Goal: Communication & Community: Answer question/provide support

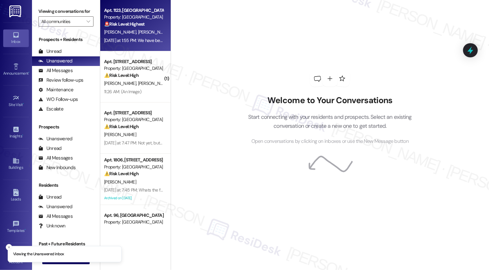
click at [134, 27] on strong "🚨 Risk Level: Highest" at bounding box center [124, 24] width 41 height 6
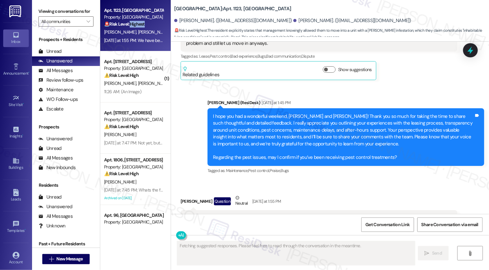
scroll to position [826, 0]
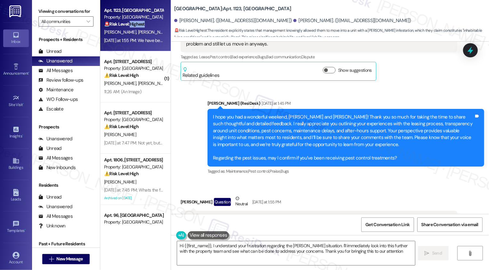
type textarea "Hi {{first_name}}, I understand your frustration regarding the [PERSON_NAME] si…"
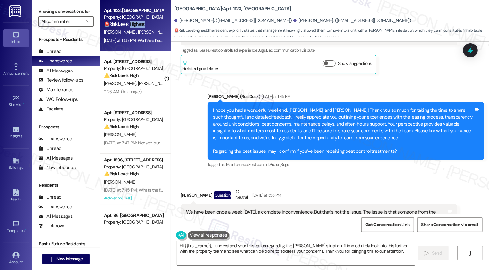
scroll to position [833, 0]
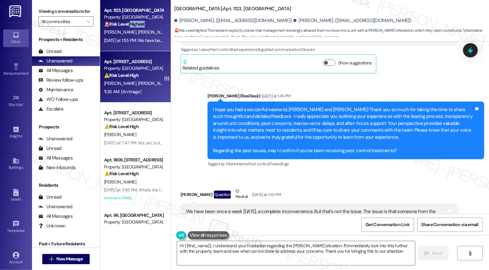
click at [138, 86] on span "[PERSON_NAME]" at bounding box center [154, 83] width 32 height 6
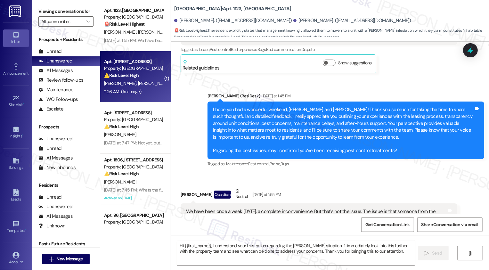
click at [138, 86] on span "[PERSON_NAME]" at bounding box center [154, 83] width 32 height 6
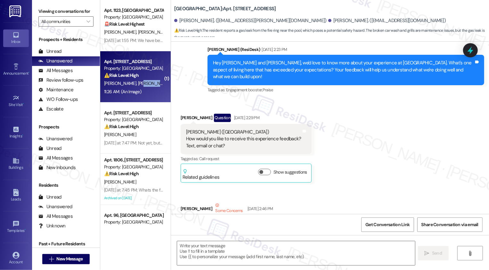
click at [138, 86] on span "[PERSON_NAME]" at bounding box center [154, 83] width 32 height 6
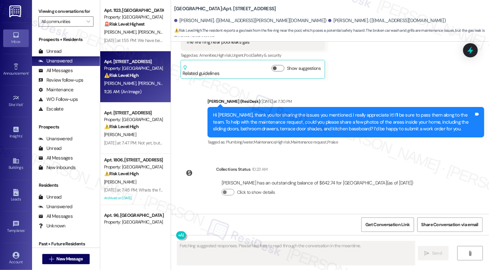
scroll to position [803, 0]
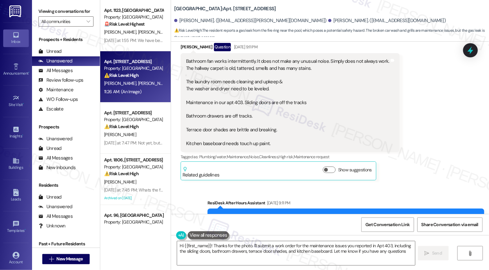
type textarea "Hi {{first_name}}! Thanks for the photo. I'll submit a work order for the maint…"
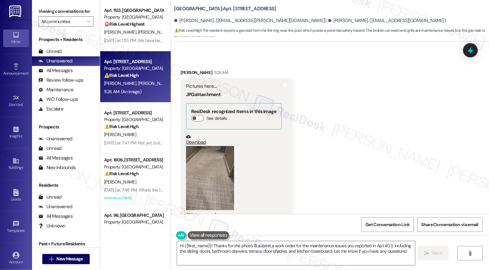
scroll to position [994, 0]
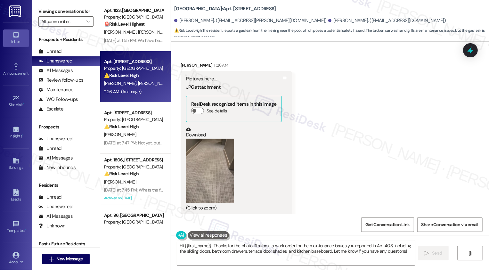
click at [212, 159] on button "Zoom image" at bounding box center [210, 171] width 48 height 64
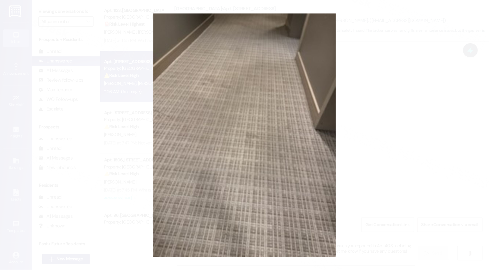
click at [385, 182] on button "Unzoom image" at bounding box center [244, 135] width 489 height 270
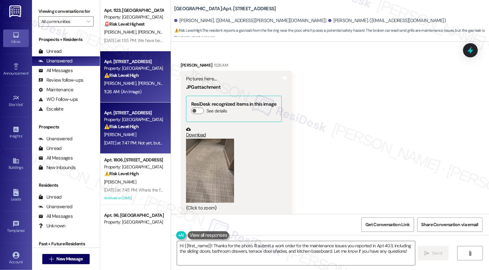
click at [139, 143] on div "[DATE] at 7:47 PM: Not yet, but I will say [PERSON_NAME] got back to me after y…" at bounding box center [458, 143] width 709 height 6
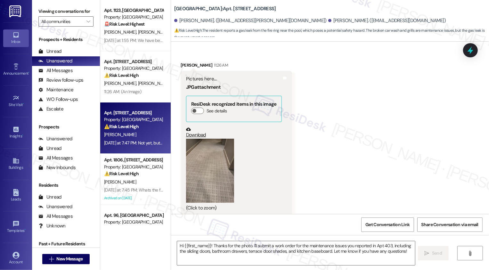
click at [139, 143] on div "[DATE] at 7:47 PM: Not yet, but I will say [PERSON_NAME] got back to me after y…" at bounding box center [458, 143] width 709 height 6
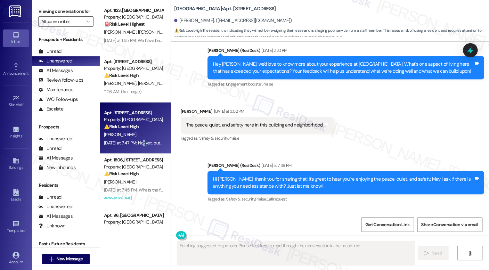
scroll to position [830, 0]
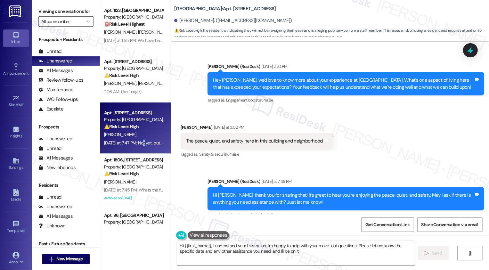
type textarea "Hi {{first_name}}, I understand your frustration. I'm happy to help with your m…"
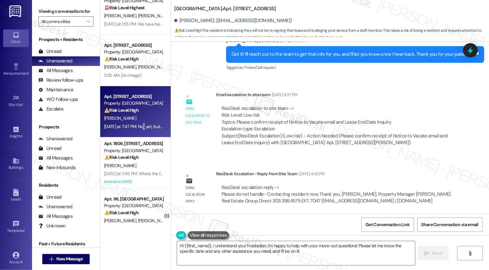
scroll to position [34, 0]
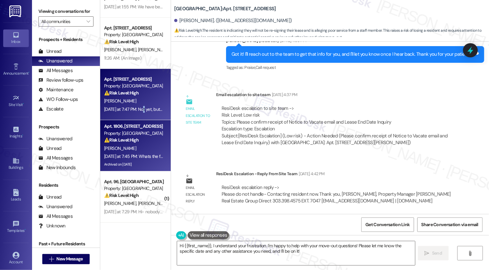
click at [140, 136] on div "Property: [GEOGRAPHIC_DATA]" at bounding box center [133, 133] width 59 height 7
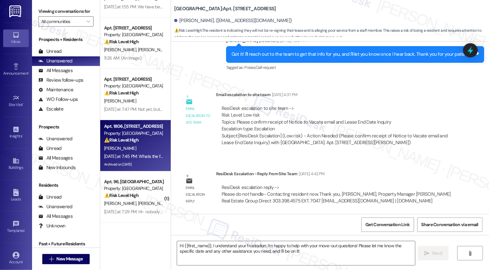
click at [140, 136] on div "Property: [GEOGRAPHIC_DATA]" at bounding box center [133, 133] width 59 height 7
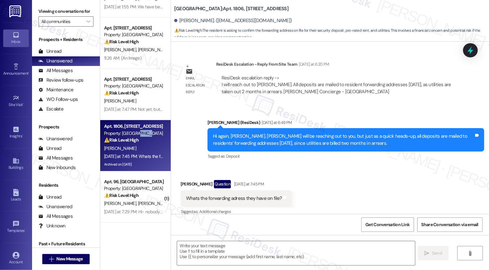
type textarea "Fetching suggested responses. Please feel free to read through the conversation…"
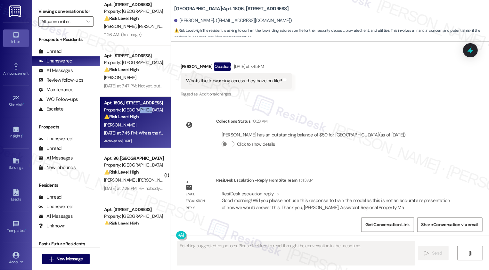
scroll to position [75, 0]
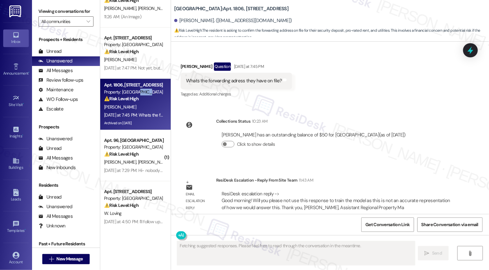
click at [143, 171] on div "[DATE] at 7:29 PM: Hi- nobody has been by yet [DATE] at 7:29 PM: Hi- nobody has…" at bounding box center [147, 170] width 87 height 6
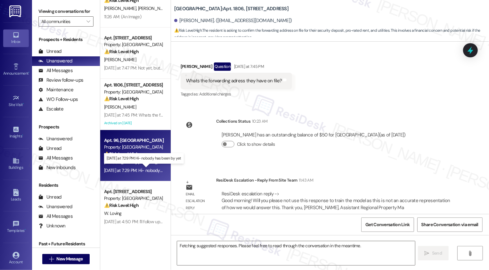
click at [143, 171] on div "[DATE] at 7:29 PM: Hi- nobody has been by yet [DATE] at 7:29 PM: Hi- nobody has…" at bounding box center [147, 170] width 87 height 6
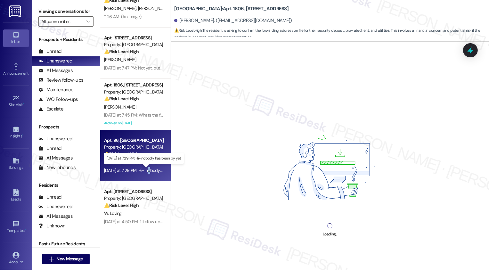
click at [143, 171] on div "[DATE] at 7:29 PM: Hi- nobody has been by yet [DATE] at 7:29 PM: Hi- nobody has…" at bounding box center [147, 170] width 87 height 6
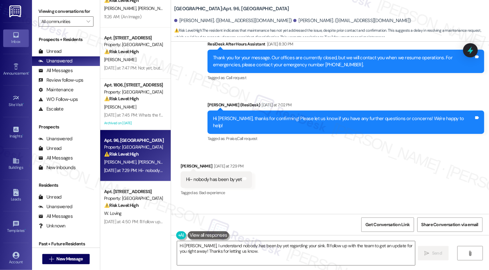
scroll to position [1017, 0]
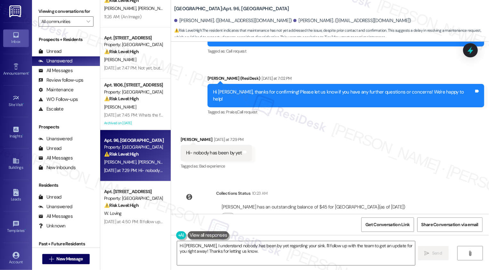
click at [181, 136] on div "[PERSON_NAME] [DATE] at 7:29 PM" at bounding box center [217, 140] width 72 height 9
copy div "[PERSON_NAME]"
click at [203, 250] on textarea "Hi [PERSON_NAME], I understand nobody has been by yet regarding your sink. I'll…" at bounding box center [296, 253] width 238 height 24
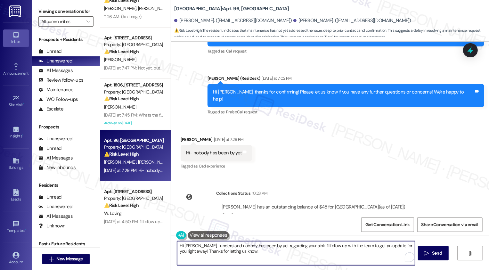
drag, startPoint x: 197, startPoint y: 248, endPoint x: 261, endPoint y: 261, distance: 64.7
click at [261, 261] on textarea "Hi [PERSON_NAME], I understand nobody has been by yet regarding your sink. I'll…" at bounding box center [296, 253] width 238 height 24
click at [278, 246] on textarea "Hi [PERSON_NAME], thanks for the update! Just to confirm, has the team contacte…" at bounding box center [296, 253] width 238 height 24
click at [275, 246] on textarea "Hi [PERSON_NAME], thanks for the update! Just to confirm, has the team contacte…" at bounding box center [296, 253] width 238 height 24
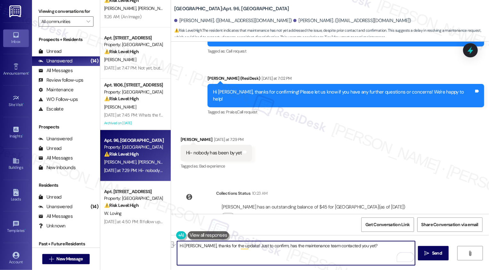
paste textarea "—has the maintenance team reached out to you yet?"
click at [266, 244] on textarea "Hi [PERSON_NAME], thanks for the update! Just to confirm—has the maintenance te…" at bounding box center [296, 253] width 238 height 24
type textarea "Hi [PERSON_NAME], thanks for the update! Just to confirm, has the maintenance t…"
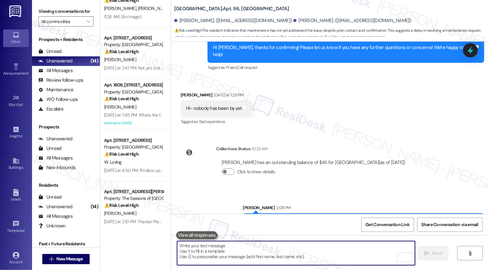
scroll to position [116, 0]
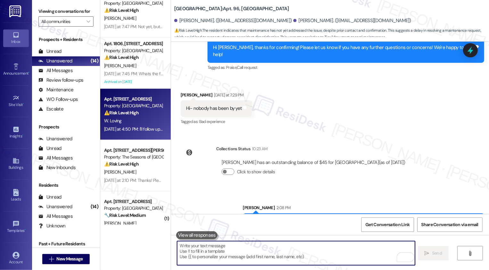
click at [140, 126] on div "[DATE] at 4:50 PM: I'll follow up with [PERSON_NAME] though I heard she's leavi…" at bounding box center [258, 129] width 309 height 6
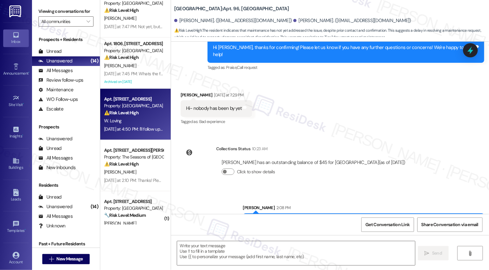
click at [140, 126] on div "[DATE] at 4:50 PM: I'll follow up with [PERSON_NAME] though I heard she's leavi…" at bounding box center [258, 129] width 309 height 6
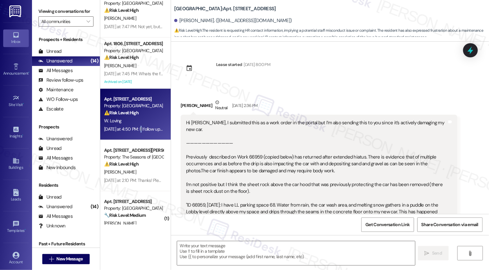
scroll to position [1721, 0]
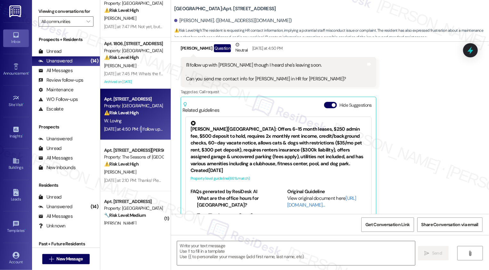
type textarea "Fetching suggested responses. Please feel free to read through the conversation…"
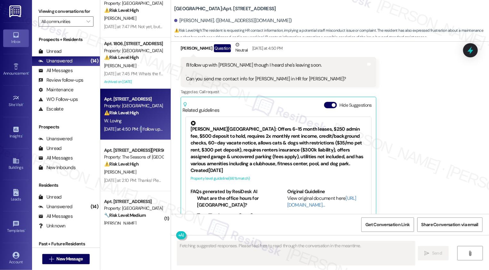
scroll to position [129, 0]
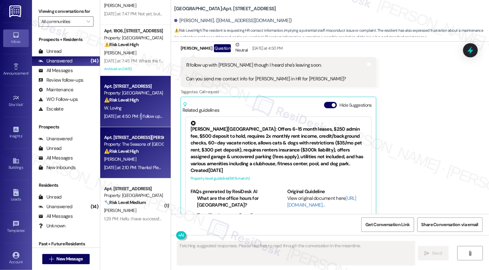
click at [135, 148] on div "⚠️ Risk Level: High The resident is inquiring about a fire extinguisher, citing…" at bounding box center [133, 151] width 59 height 7
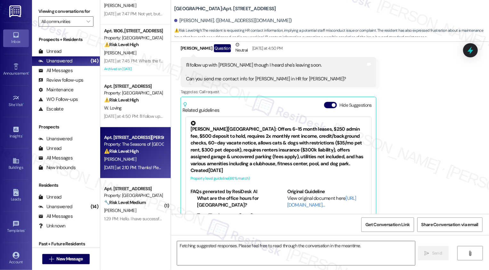
click at [135, 148] on div "⚠️ Risk Level: High The resident is inquiring about a fire extinguisher, citing…" at bounding box center [133, 151] width 59 height 7
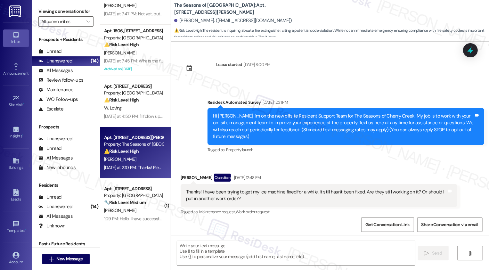
scroll to position [1016, 0]
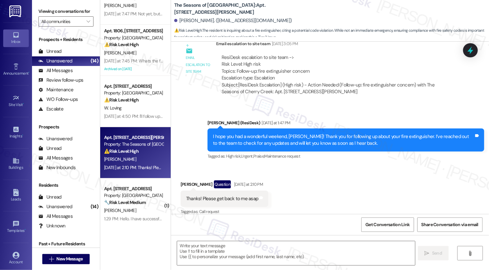
type textarea "Fetching suggested responses. Please feel free to read through the conversation…"
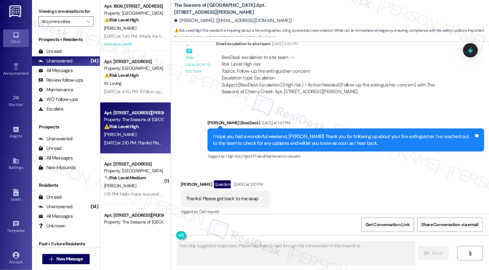
scroll to position [167, 0]
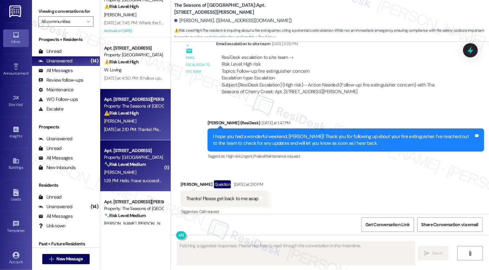
click at [134, 152] on div "Apt. [STREET_ADDRESS]" at bounding box center [133, 150] width 59 height 7
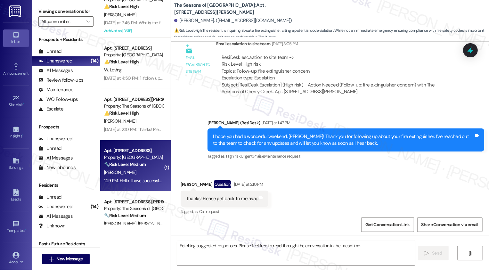
click at [134, 152] on div "Apt. [STREET_ADDRESS]" at bounding box center [133, 150] width 59 height 7
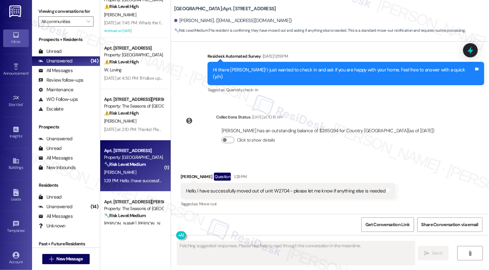
scroll to position [100, 0]
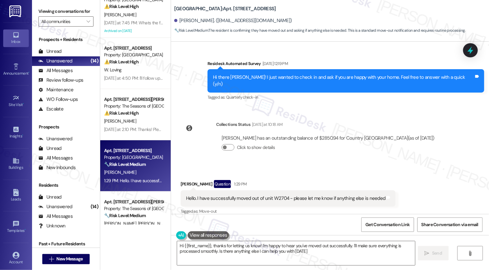
type textarea "Hi {{first_name}}, thanks for letting us know! I'm happy to hear you've moved o…"
click at [380, 223] on span "Get Conversation Link" at bounding box center [387, 224] width 44 height 7
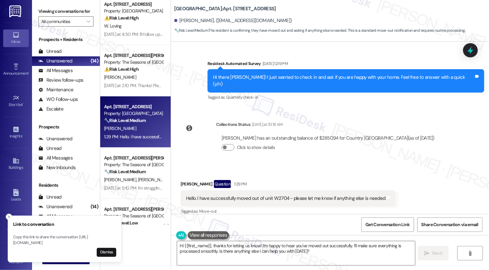
scroll to position [226, 0]
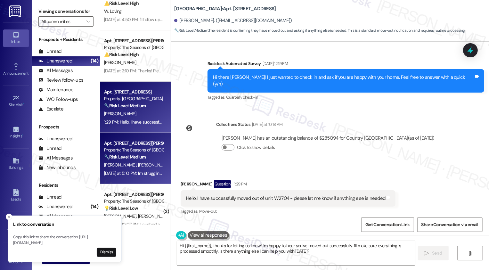
click at [151, 171] on div "[DATE] at 5:10 PM: I'm struggling to see the relevance. Would that have an infl…" at bounding box center [266, 173] width 324 height 6
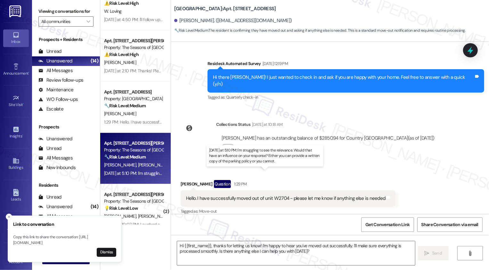
click at [151, 171] on div "[DATE] at 5:10 PM: I'm struggling to see the relevance. Would that have an infl…" at bounding box center [266, 173] width 324 height 6
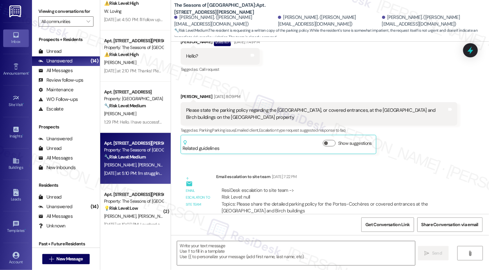
type textarea "Fetching suggested responses. Please feel free to read through the conversation…"
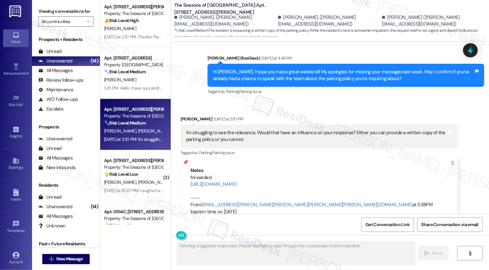
scroll to position [280, 0]
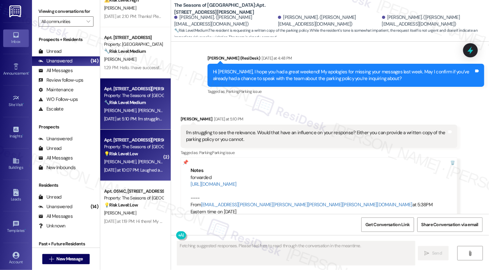
click at [146, 160] on div "[PERSON_NAME] [PERSON_NAME]" at bounding box center [133, 162] width 61 height 8
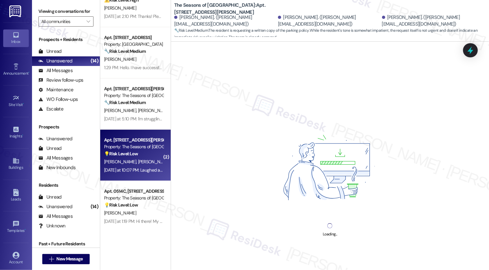
click at [146, 160] on div "[PERSON_NAME] [PERSON_NAME]" at bounding box center [133, 162] width 61 height 8
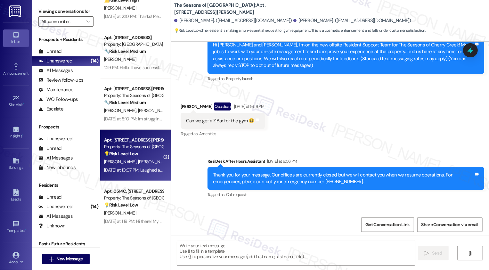
scroll to position [115, 0]
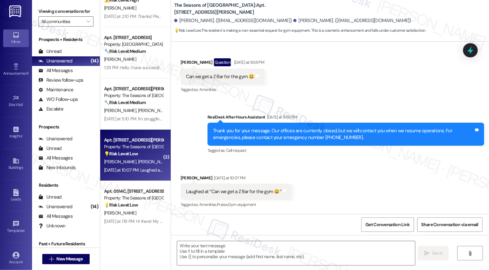
type textarea "Fetching suggested responses. Please feel free to read through the conversation…"
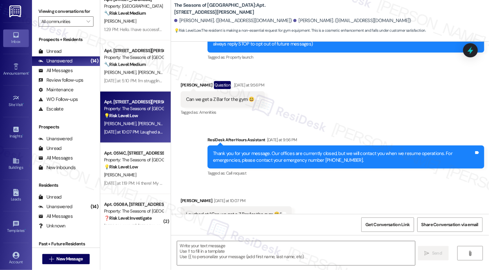
scroll to position [336, 0]
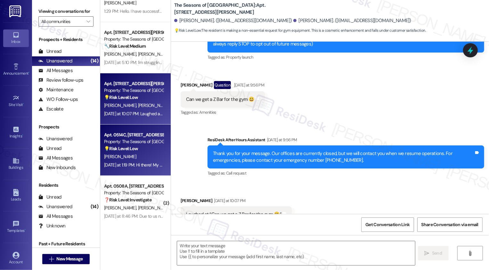
click at [135, 173] on div "Apt. 0514C, [STREET_ADDRESS][PERSON_NAME] Property: The Seasons of [GEOGRAPHIC_…" at bounding box center [135, 150] width 70 height 51
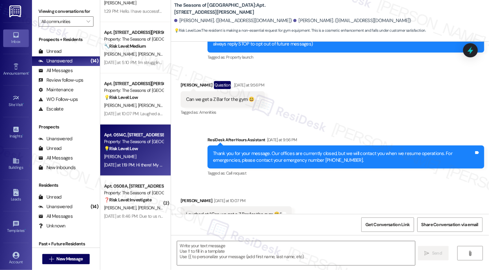
type textarea "Fetching suggested responses. Please feel free to read through the conversation…"
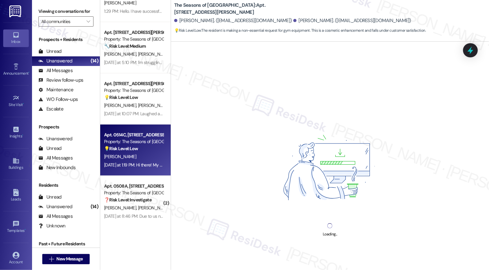
click at [135, 164] on div "[DATE] at 1:19 PM: Hi there! My move in process was really fantastic! Thank you…" at bounding box center [243, 165] width 278 height 6
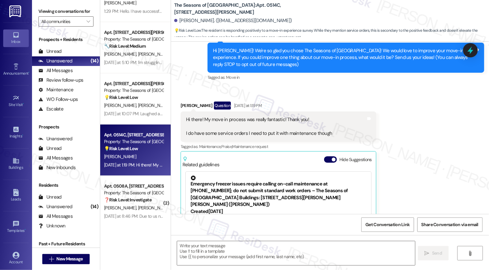
type textarea "Fetching suggested responses. Please feel free to read through the conversation…"
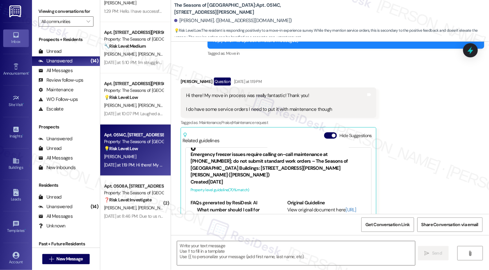
scroll to position [66, 0]
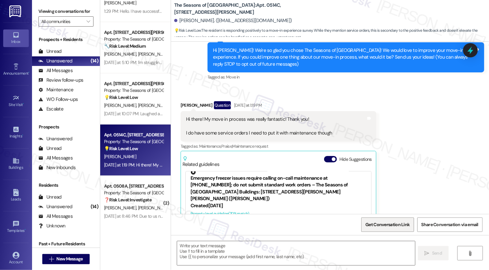
click at [378, 222] on span "Get Conversation Link" at bounding box center [387, 224] width 44 height 7
click at [398, 179] on div "Received via SMS [PERSON_NAME] Question [DATE] at 1:19 PM Hi there! My move in …" at bounding box center [330, 185] width 318 height 196
click at [393, 228] on span "Get Conversation Link" at bounding box center [387, 224] width 44 height 7
click at [402, 192] on div "Received via SMS [PERSON_NAME] Question [DATE] at 1:19 PM Hi there! My move in …" at bounding box center [330, 185] width 318 height 196
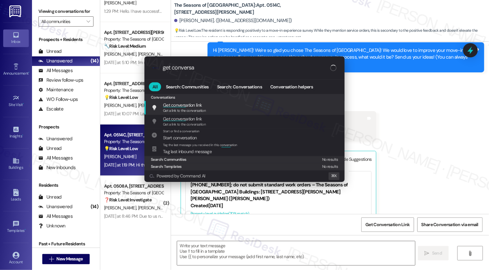
type input "get conversat"
click at [193, 106] on span "Get conversat ion link" at bounding box center [182, 105] width 39 height 6
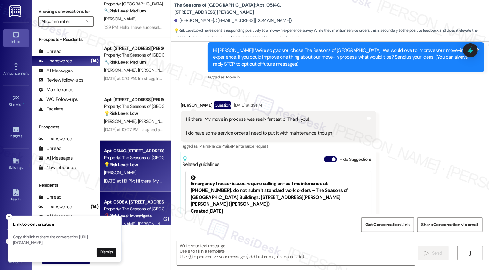
scroll to position [466, 0]
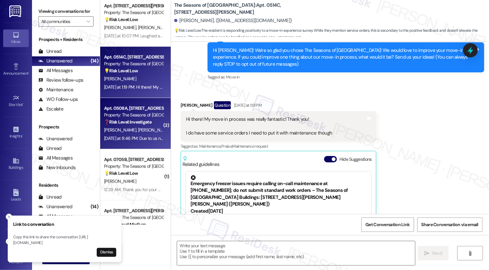
click at [144, 129] on div "[PERSON_NAME] [PERSON_NAME]" at bounding box center [133, 130] width 61 height 8
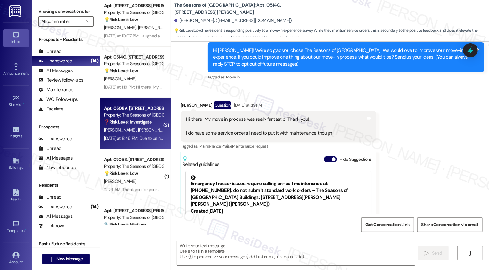
type textarea "Fetching suggested responses. Please feel free to read through the conversation…"
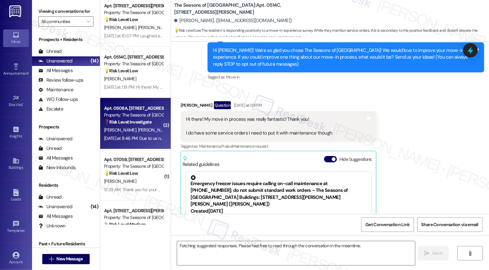
click at [144, 129] on div "[PERSON_NAME] [PERSON_NAME]" at bounding box center [133, 130] width 61 height 8
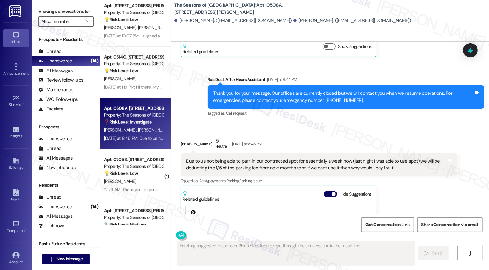
scroll to position [1258, 0]
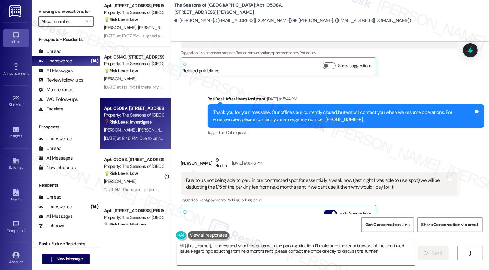
type textarea "Hi {{first_name}}, I understand your frustration with the parking situation. I'…"
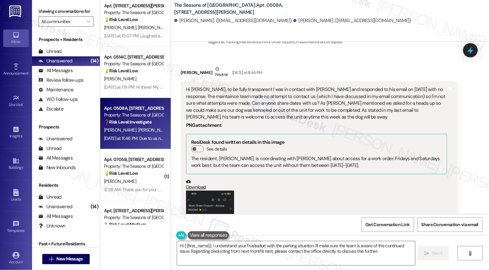
scroll to position [1021, 0]
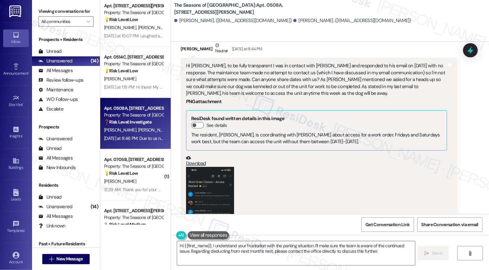
click at [204, 194] on button "Zoom image" at bounding box center [210, 219] width 48 height 104
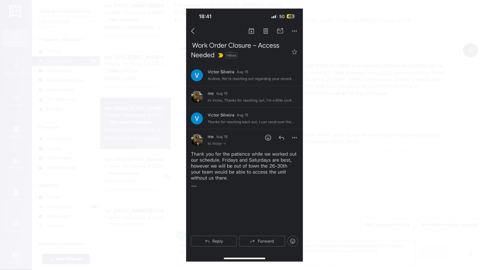
click at [304, 179] on button "Unzoom image" at bounding box center [244, 135] width 489 height 270
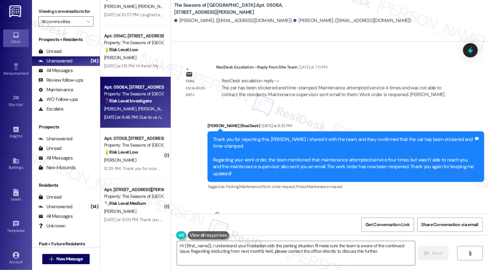
scroll to position [502, 0]
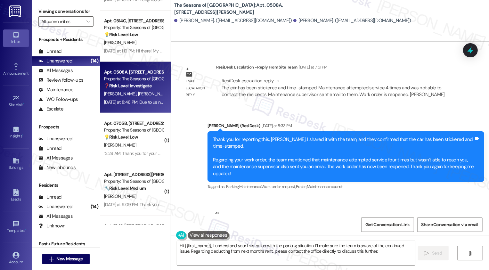
click at [138, 138] on div "💡 Risk Level: Low The resident is requesting an additional key to their apartme…" at bounding box center [133, 137] width 59 height 7
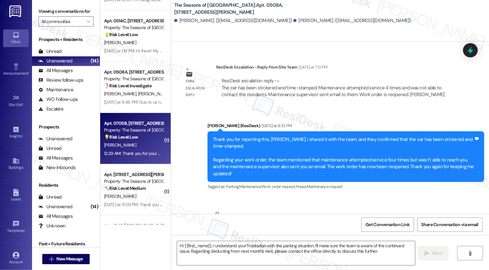
click at [138, 138] on div "💡 Risk Level: Low The resident is requesting an additional key to their apartme…" at bounding box center [133, 137] width 59 height 7
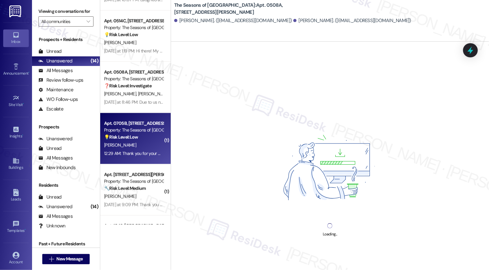
click at [138, 138] on div "💡 Risk Level: Low The resident is requesting an additional key to their apartme…" at bounding box center [133, 137] width 59 height 7
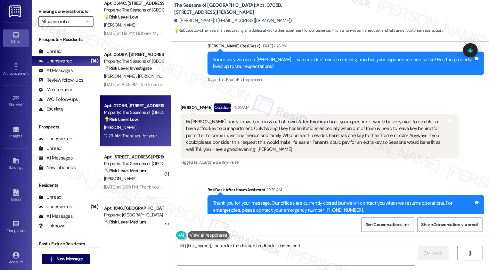
scroll to position [522, 0]
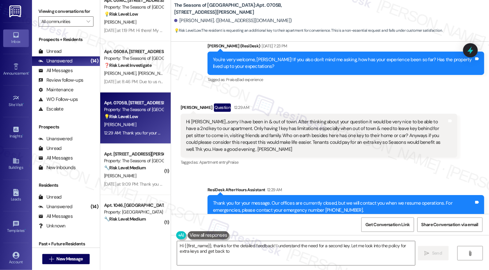
type textarea "Hi {{first_name}}, thanks for the detailed feedback! I understand the need for …"
click at [136, 154] on div "Apt. [STREET_ADDRESS][PERSON_NAME]" at bounding box center [133, 154] width 59 height 7
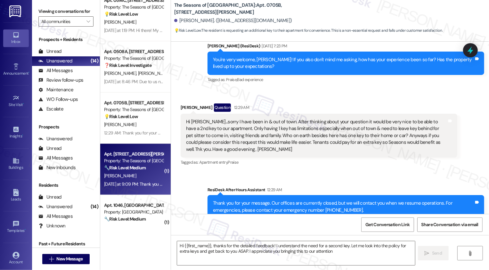
type textarea "Hi {{first_name}}, thanks for the detailed feedback! I understand the need for …"
click at [136, 154] on div "Apt. [STREET_ADDRESS][PERSON_NAME]" at bounding box center [133, 154] width 59 height 7
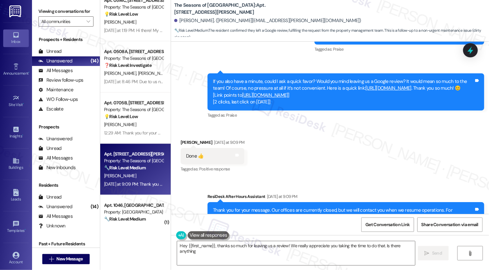
scroll to position [442, 0]
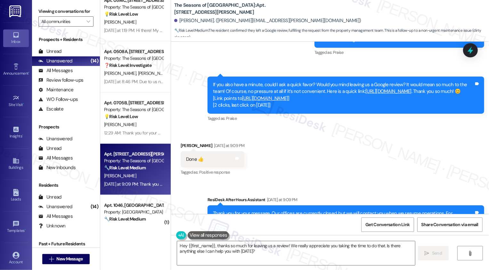
click at [266, 99] on link "[URL][DOMAIN_NAME]" at bounding box center [265, 98] width 46 height 6
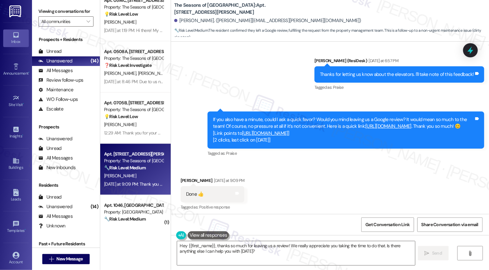
scroll to position [403, 0]
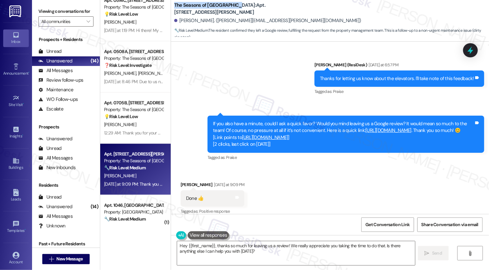
drag, startPoint x: 170, startPoint y: 5, endPoint x: 230, endPoint y: 4, distance: 59.9
click at [230, 4] on b "The Seasons of Cherry Creek: Apt. [STREET_ADDRESS][PERSON_NAME]" at bounding box center [238, 9] width 128 height 14
copy b "The Seasons of [GEOGRAPHIC_DATA]"
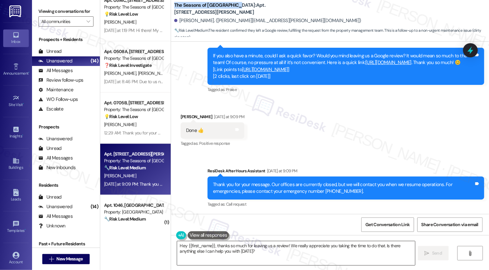
click at [203, 246] on textarea "Hey {{first_name}}, thanks so much for leaving us a review! We really appreciat…" at bounding box center [296, 253] width 238 height 24
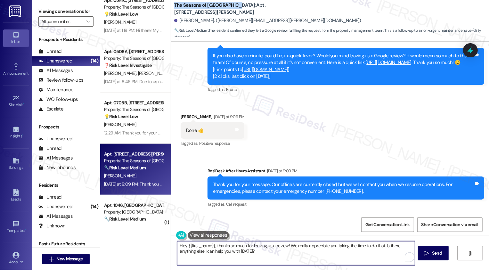
drag, startPoint x: 214, startPoint y: 245, endPoint x: 162, endPoint y: 245, distance: 52.5
click at [162, 245] on div "Apt. [STREET_ADDRESS][PERSON_NAME] Property: The Seasons of Cherry Creek 🔧 Risk…" at bounding box center [294, 135] width 389 height 270
click at [223, 250] on textarea "Thanks so much for leaving us a review! We really appreciate you taking the tim…" at bounding box center [296, 253] width 238 height 24
click at [285, 255] on textarea "Thanks so much for leaving us a review! We really appreciate you taking the tim…" at bounding box center [296, 253] width 238 height 24
drag, startPoint x: 345, startPoint y: 245, endPoint x: 352, endPoint y: 257, distance: 14.0
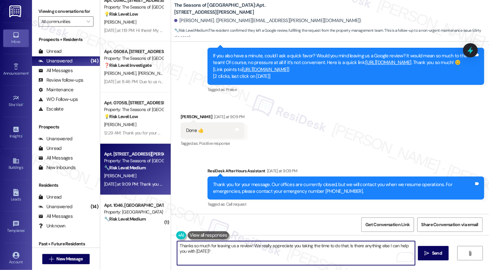
click at [352, 257] on textarea "Thanks so much for leaving us a review! We really appreciate you taking the tim…" at bounding box center [296, 253] width 238 height 24
click at [182, 117] on div "[PERSON_NAME] [DATE] at 9:09 PM" at bounding box center [213, 117] width 64 height 9
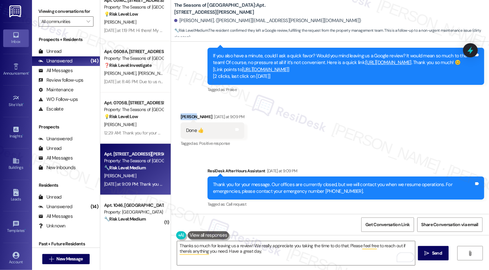
copy div "[PERSON_NAME]"
click at [303, 255] on textarea "Thanks so much for leaving us a review! We really appreciate you taking the tim…" at bounding box center [296, 253] width 238 height 24
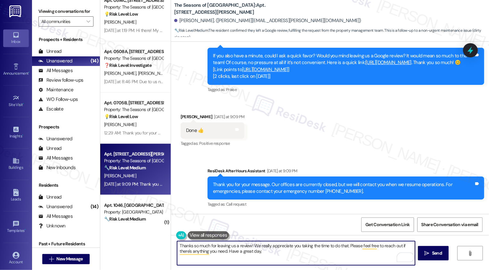
paste textarea "[PERSON_NAME]"
type textarea "Thanks so much for leaving us a review! We really appreciate you taking the tim…"
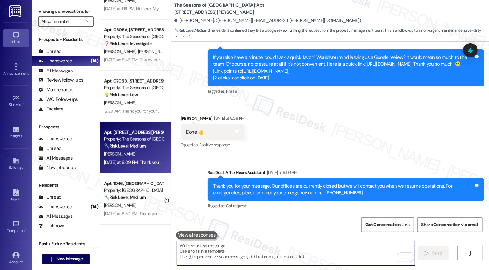
scroll to position [522, 0]
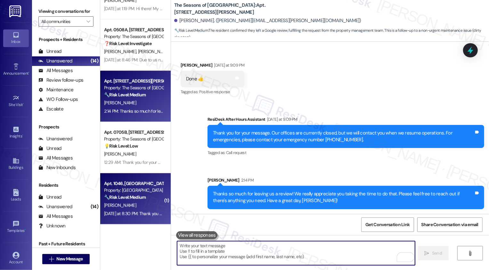
click at [136, 191] on div "Property: [GEOGRAPHIC_DATA]" at bounding box center [133, 190] width 59 height 7
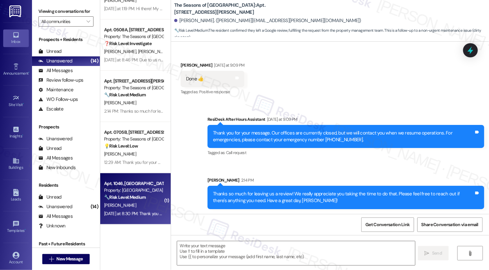
click at [136, 191] on div "Property: [GEOGRAPHIC_DATA]" at bounding box center [133, 190] width 59 height 7
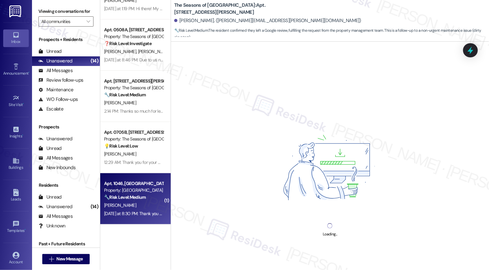
click at [136, 191] on div "Property: [GEOGRAPHIC_DATA]" at bounding box center [133, 190] width 59 height 7
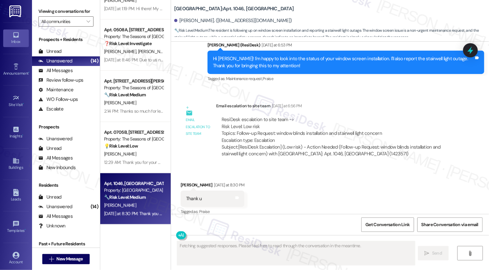
scroll to position [520, 0]
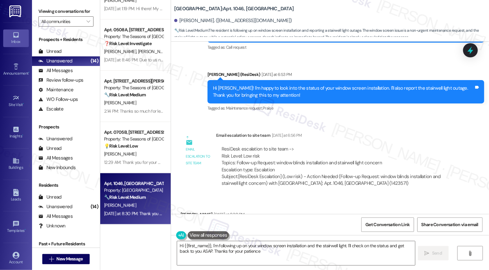
type textarea "Hi {{first_name}}, I'm following up on your window screen installation and the …"
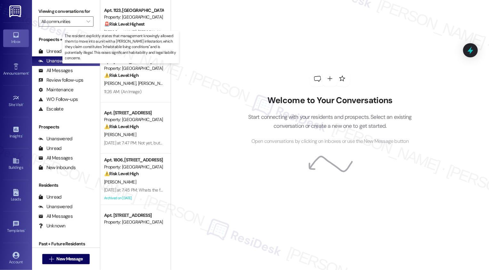
click at [127, 27] on strong "🚨 Risk Level: Highest" at bounding box center [124, 24] width 41 height 6
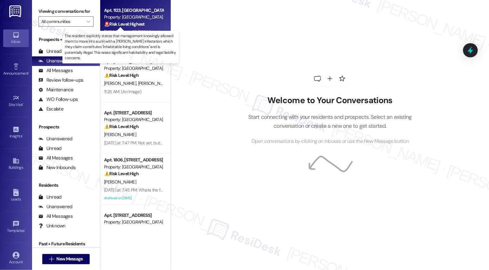
click at [127, 27] on strong "🚨 Risk Level: Highest" at bounding box center [124, 24] width 41 height 6
click at [150, 22] on div "🚨 Risk Level: Highest The resident explicitly states that management knowingly …" at bounding box center [133, 24] width 59 height 7
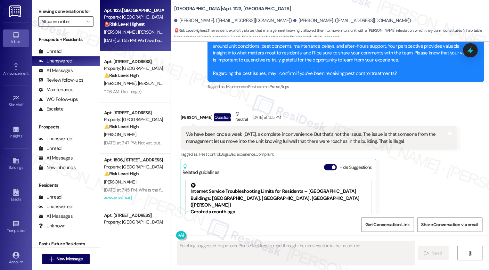
scroll to position [908, 0]
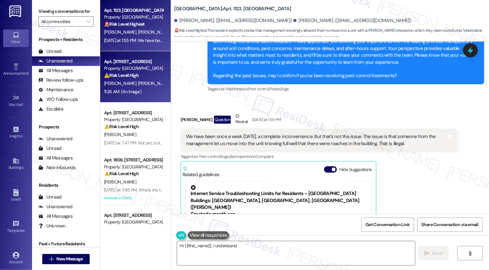
type textarea "Hi {{first_name}}, I understand"
click at [144, 79] on div "Apt. 403, 1001 E. Bayaud Ave Property: Bayaud Tower ⚠️ Risk Level: High The res…" at bounding box center [133, 69] width 61 height 22
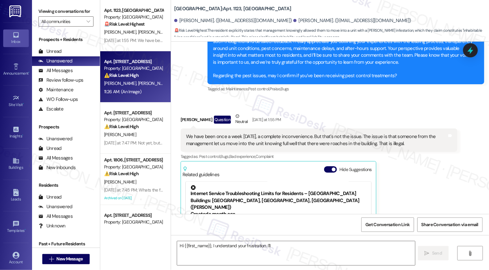
click at [144, 79] on div "Apt. 403, 1001 E. Bayaud Ave Property: Bayaud Tower ⚠️ Risk Level: High The res…" at bounding box center [133, 69] width 61 height 22
type textarea "Hi {{first_name}}, I understand your frustration. I'll immediately"
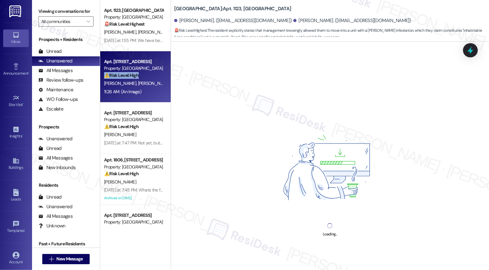
click at [144, 79] on div "Apt. 403, 1001 E. Bayaud Ave Property: Bayaud Tower ⚠️ Risk Level: High The res…" at bounding box center [133, 69] width 61 height 22
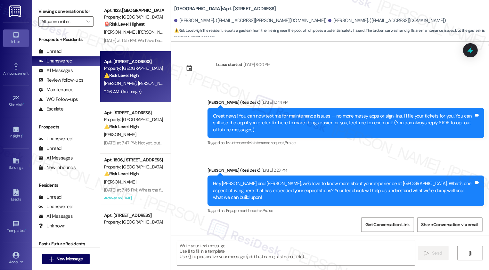
click at [152, 83] on div "M. Beck L. Welkowitz" at bounding box center [133, 83] width 61 height 8
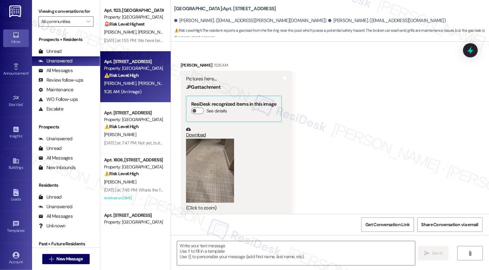
click at [152, 83] on div "M. Beck L. Welkowitz" at bounding box center [133, 83] width 61 height 8
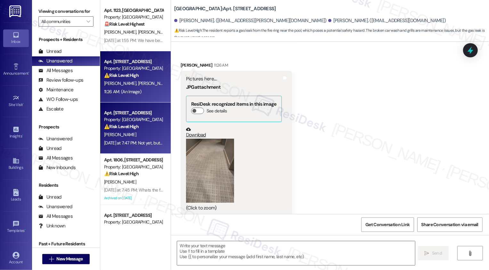
type textarea "Fetching suggested responses. Please feel free to read through the conversation…"
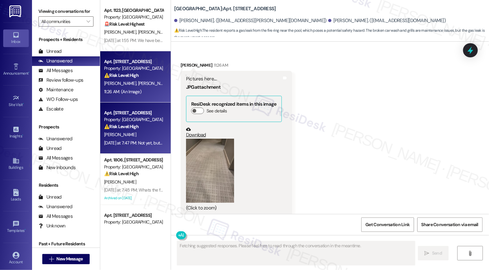
scroll to position [45, 0]
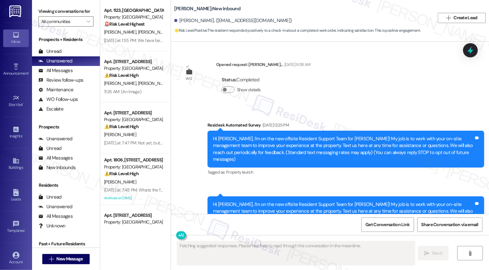
scroll to position [205, 0]
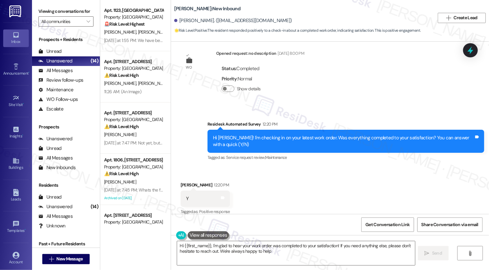
type textarea "Hi {{first_name}}, I'm glad to hear your work order was completed to your satis…"
